Goal: Task Accomplishment & Management: Complete application form

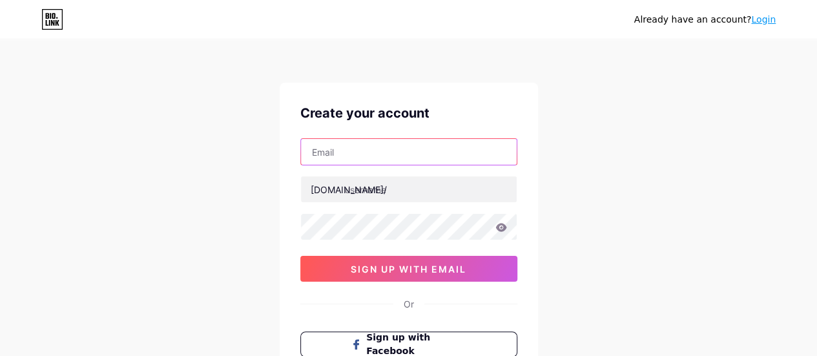
click at [329, 148] on input "text" at bounding box center [409, 152] width 216 height 26
click at [620, 136] on div "Already have an account? Login Create your account [DOMAIN_NAME]/ 0cAFcWeA4hIdc…" at bounding box center [408, 247] width 817 height 494
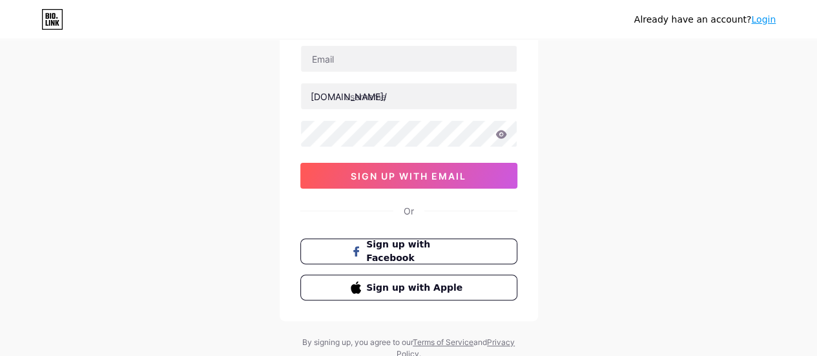
scroll to position [129, 0]
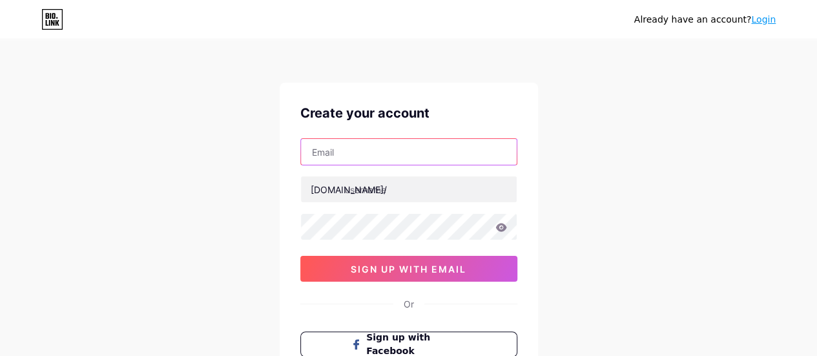
click at [417, 149] on input "text" at bounding box center [409, 152] width 216 height 26
type input "[EMAIL_ADDRESS][DOMAIN_NAME]"
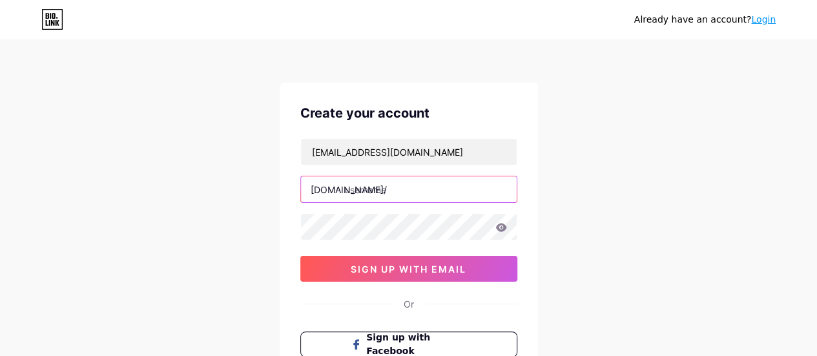
click at [411, 196] on input "text" at bounding box center [409, 189] width 216 height 26
type input "highznbrg"
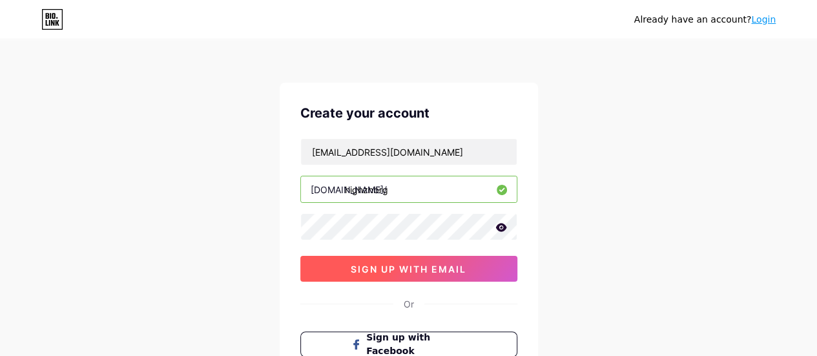
click at [467, 264] on span "sign up with email" at bounding box center [409, 269] width 116 height 11
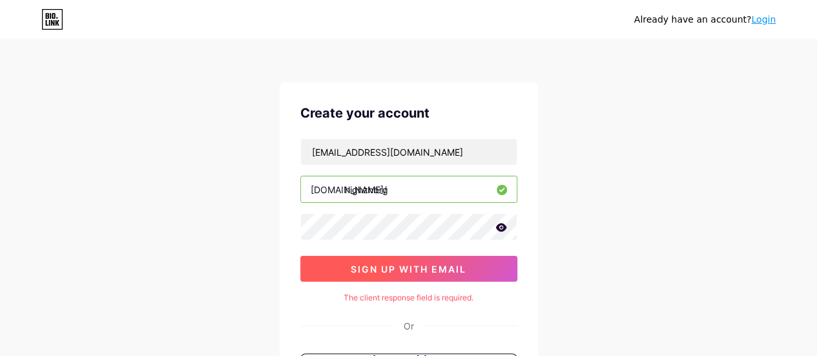
click at [426, 273] on button "sign up with email" at bounding box center [408, 269] width 217 height 26
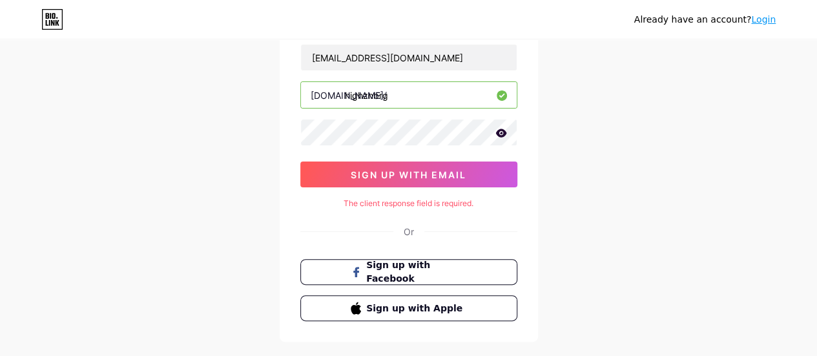
scroll to position [129, 0]
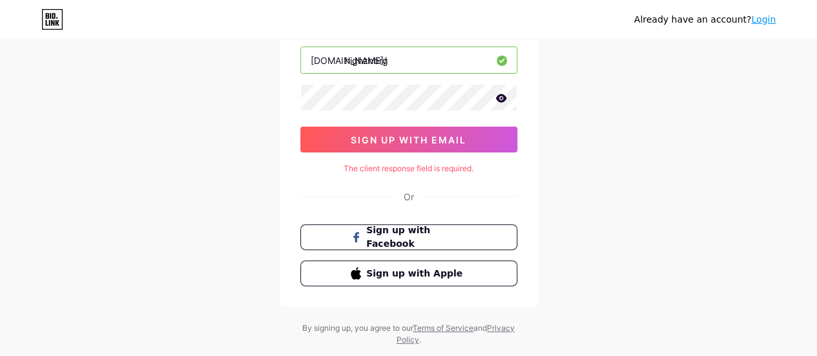
click at [413, 204] on div "Create your account elitrujillo1997@gmail.com bio.link/ highznbrg sign up with …" at bounding box center [409, 129] width 258 height 353
click at [498, 96] on icon at bounding box center [501, 98] width 11 height 8
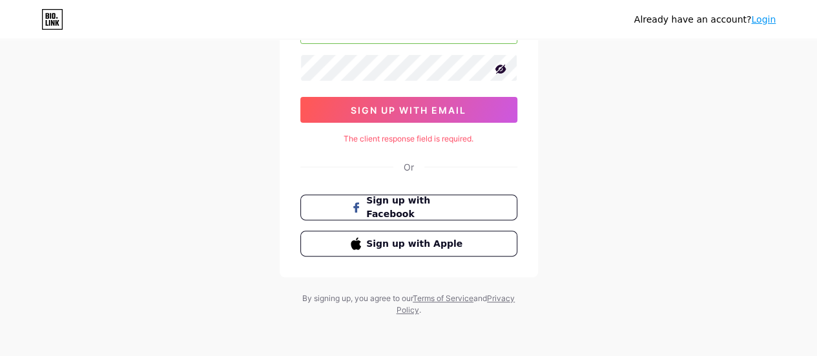
scroll to position [94, 0]
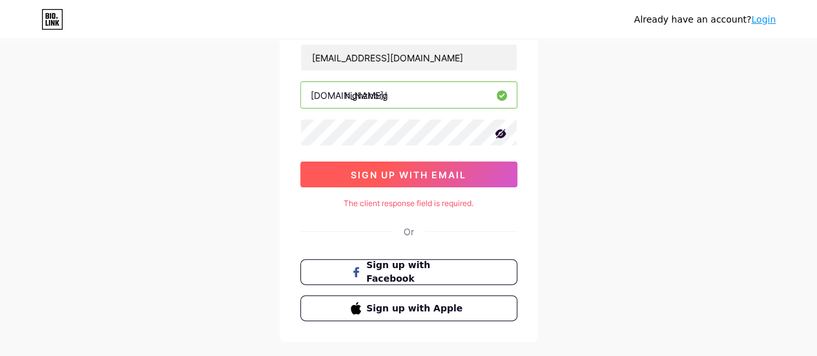
click at [451, 180] on button "sign up with email" at bounding box center [408, 175] width 217 height 26
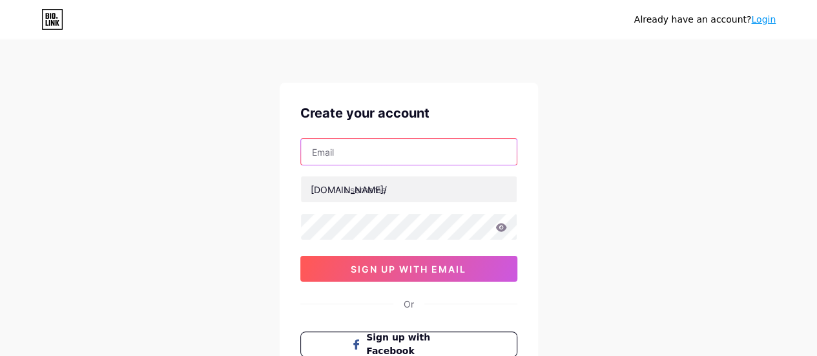
click at [419, 159] on input "text" at bounding box center [409, 152] width 216 height 26
type input "elitrujillo1997@gmail.com"
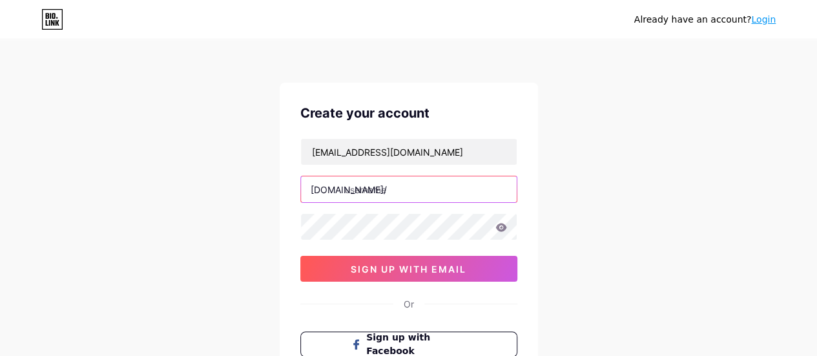
click at [375, 185] on input "text" at bounding box center [409, 189] width 216 height 26
type input "highznbrg"
click at [420, 281] on div "Create your account elitrujillo1997@gmail.com bio.link/ highznbrg sign up with …" at bounding box center [409, 249] width 258 height 332
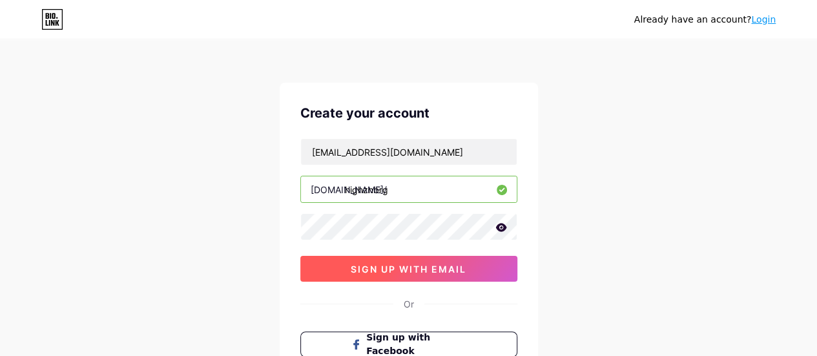
click at [420, 266] on span "sign up with email" at bounding box center [409, 269] width 116 height 11
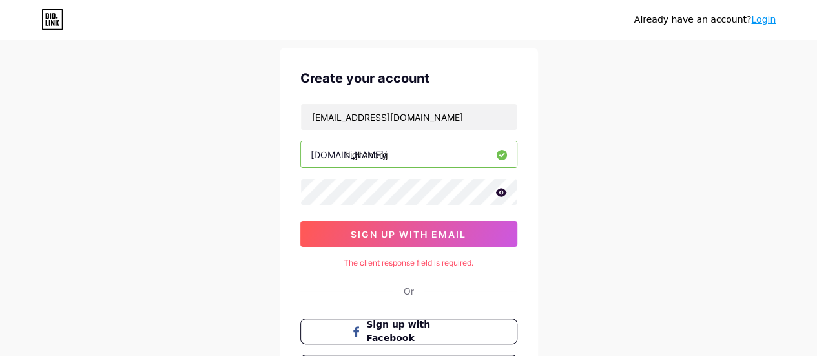
scroll to position [65, 0]
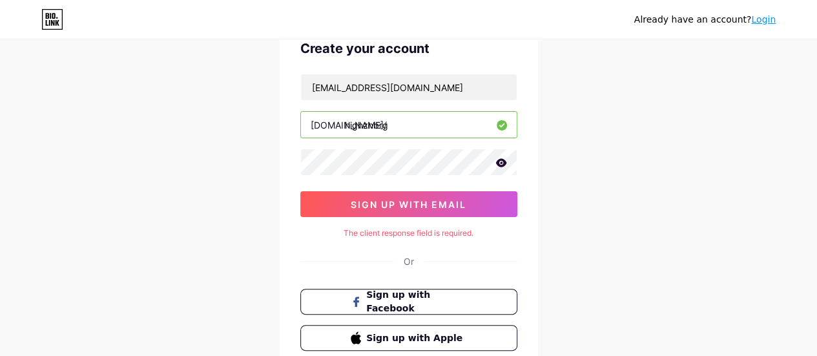
click at [439, 236] on div "The client response field is required." at bounding box center [408, 233] width 217 height 12
drag, startPoint x: 424, startPoint y: 258, endPoint x: 386, endPoint y: 263, distance: 37.8
click at [386, 263] on div "Or" at bounding box center [408, 262] width 217 height 14
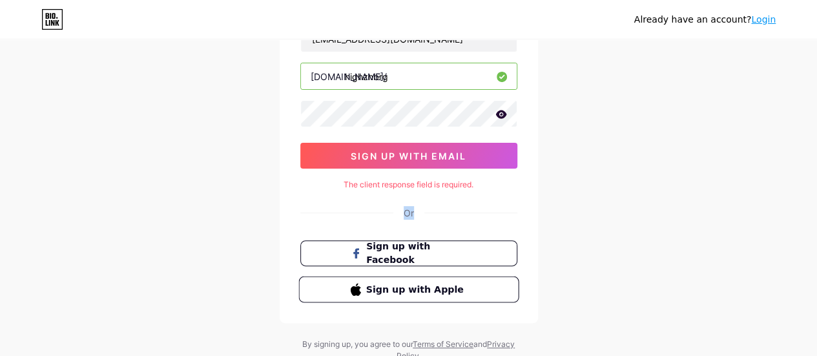
scroll to position [159, 0]
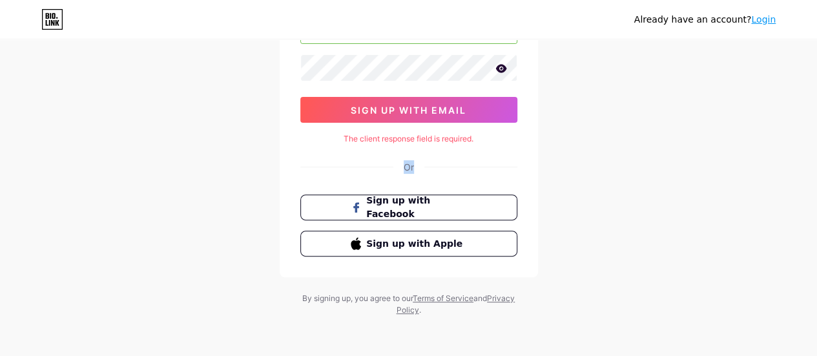
click at [47, 16] on icon at bounding box center [47, 16] width 3 height 6
